Goal: Task Accomplishment & Management: Manage account settings

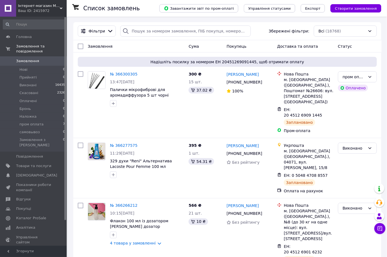
click at [62, 9] on icon at bounding box center [61, 8] width 3 height 3
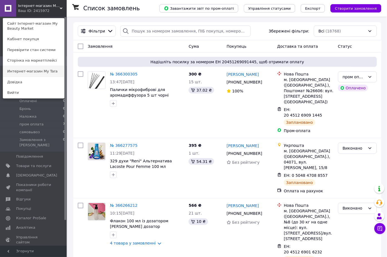
click at [46, 74] on link "Интернет-магазин My Tara" at bounding box center [33, 71] width 61 height 11
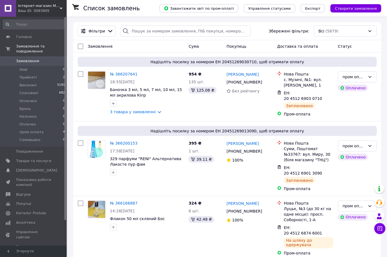
click at [61, 6] on div "Інтернет-магазин My Tara Ваш ID: 3093905" at bounding box center [41, 8] width 50 height 17
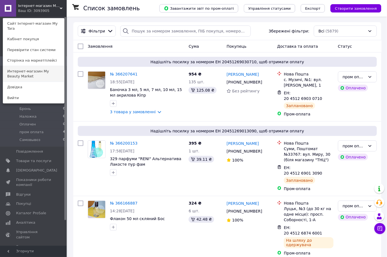
click at [52, 67] on link "Интернет-магазин My Beauty Market" at bounding box center [33, 74] width 61 height 16
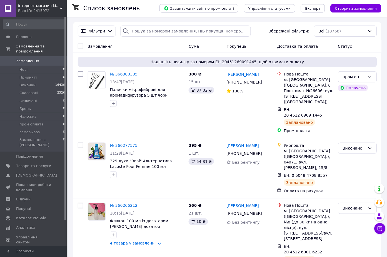
click at [62, 9] on icon at bounding box center [61, 8] width 3 height 3
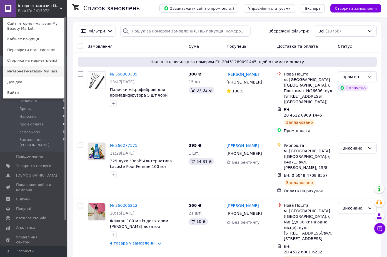
click at [44, 72] on link "Интернет-магазин My Tara" at bounding box center [33, 71] width 61 height 11
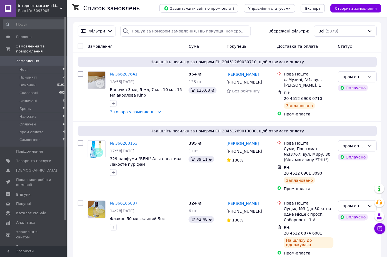
click at [61, 8] on use at bounding box center [61, 8] width 3 height 2
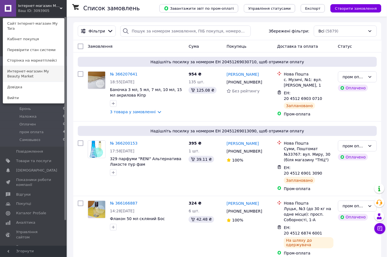
click at [51, 68] on link "Интернет-магазин My Beauty Market" at bounding box center [33, 74] width 61 height 16
